Goal: Navigation & Orientation: Find specific page/section

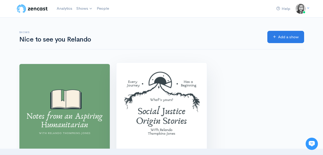
click at [181, 80] on img at bounding box center [162, 108] width 90 height 90
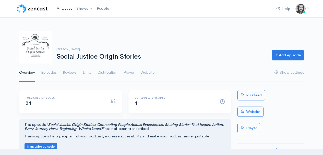
click at [63, 10] on link "Analytics" at bounding box center [65, 8] width 20 height 11
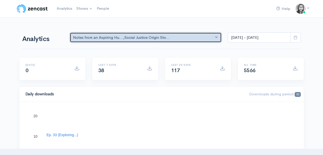
click at [111, 42] on button "Notes from an Aspiring Hu... , Social Justice Origin Sto..." at bounding box center [146, 37] width 152 height 10
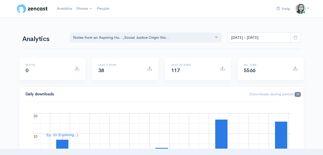
click at [36, 12] on img at bounding box center [32, 9] width 32 height 10
